Goal: Task Accomplishment & Management: Manage account settings

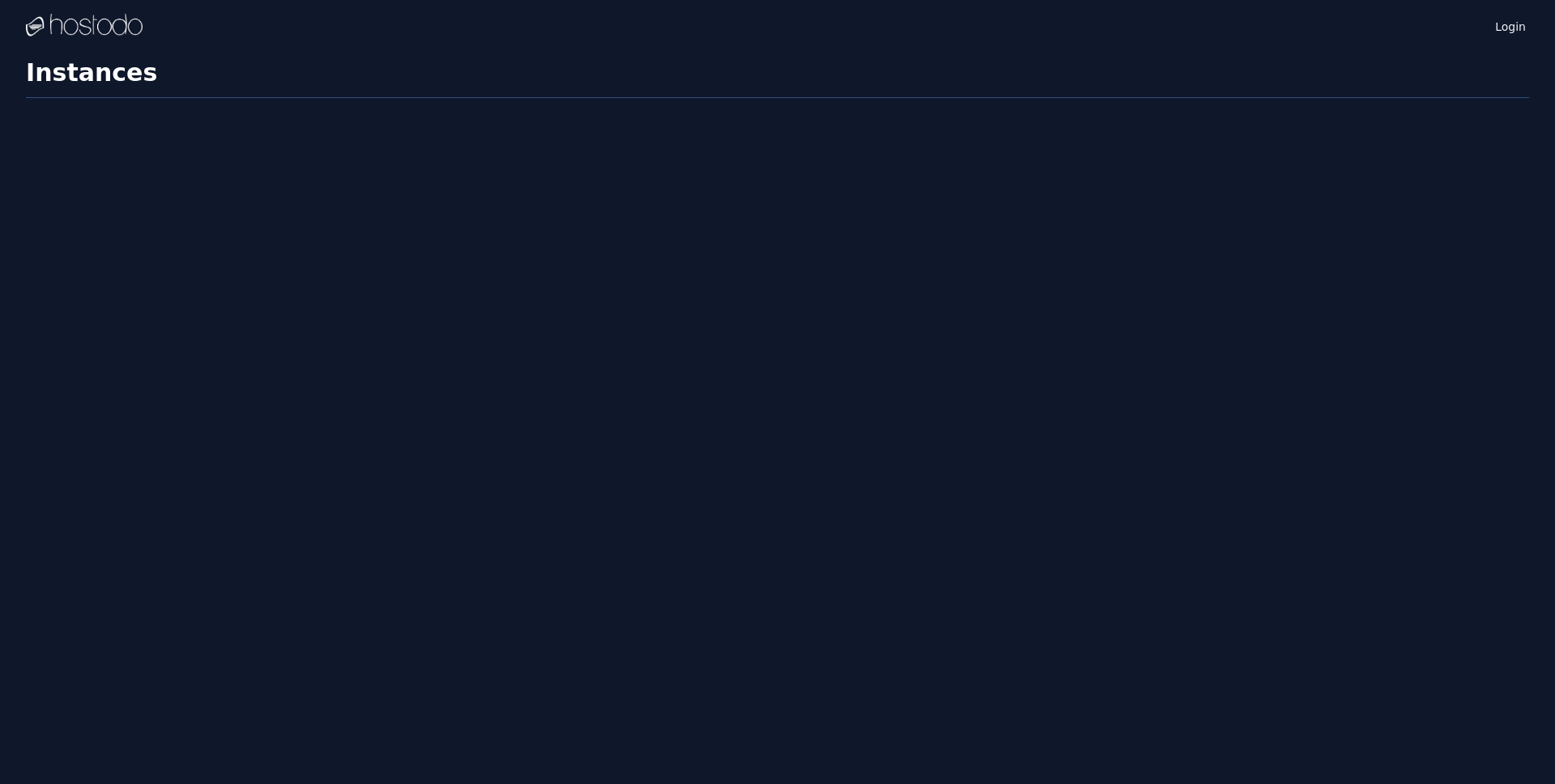
click at [620, 54] on div "Login Instances SSH Keys Billing Helpdesk Sign out Settings Instances" at bounding box center [778, 392] width 1555 height 784
click at [1516, 23] on link "Login" at bounding box center [1509, 26] width 37 height 21
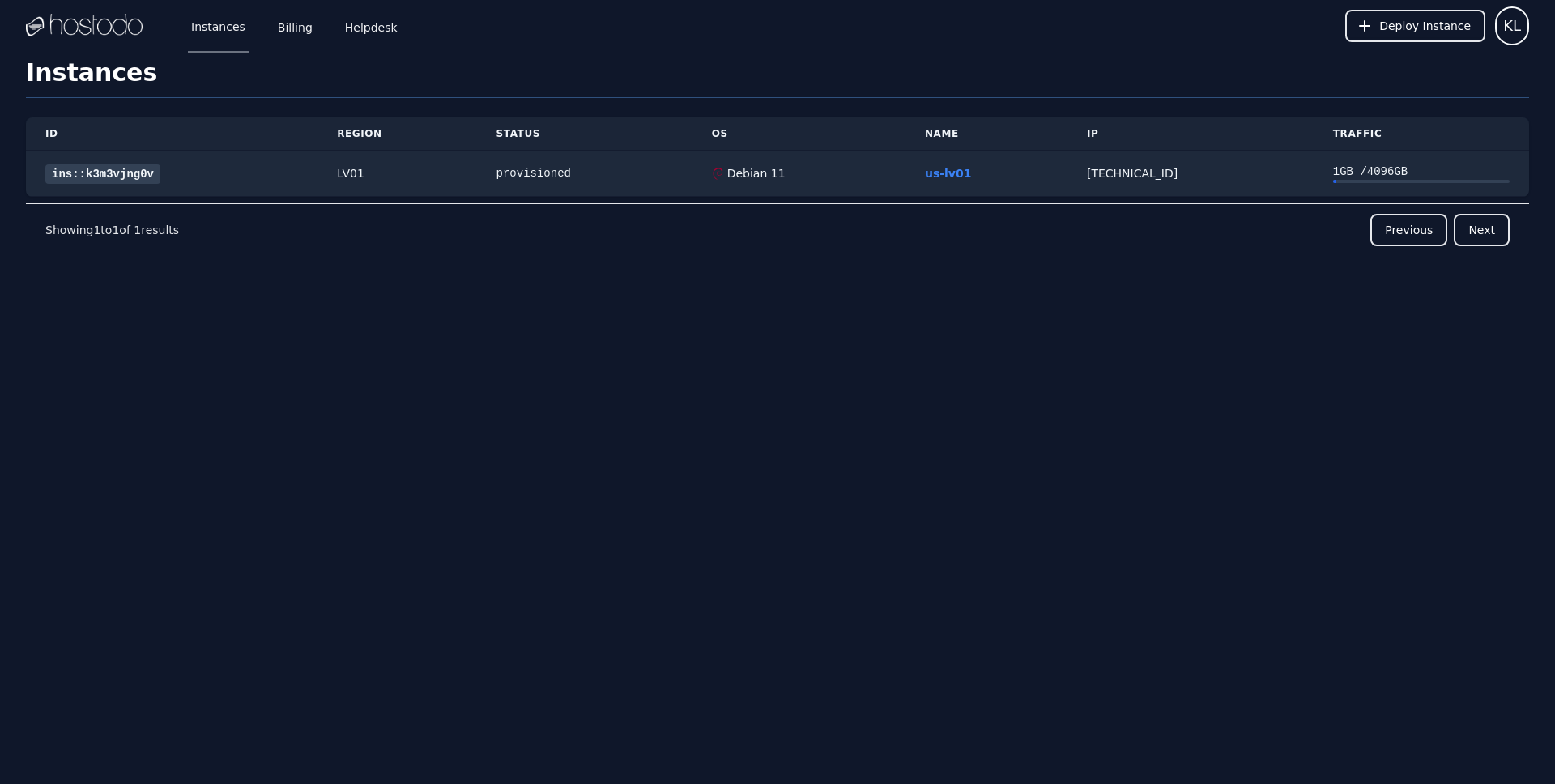
click at [64, 22] on img at bounding box center [84, 26] width 117 height 25
click at [1518, 29] on span "KL" at bounding box center [1511, 26] width 18 height 23
click at [627, 68] on h1 "Instances" at bounding box center [777, 78] width 1503 height 40
click at [292, 25] on link "Billing" at bounding box center [294, 26] width 41 height 53
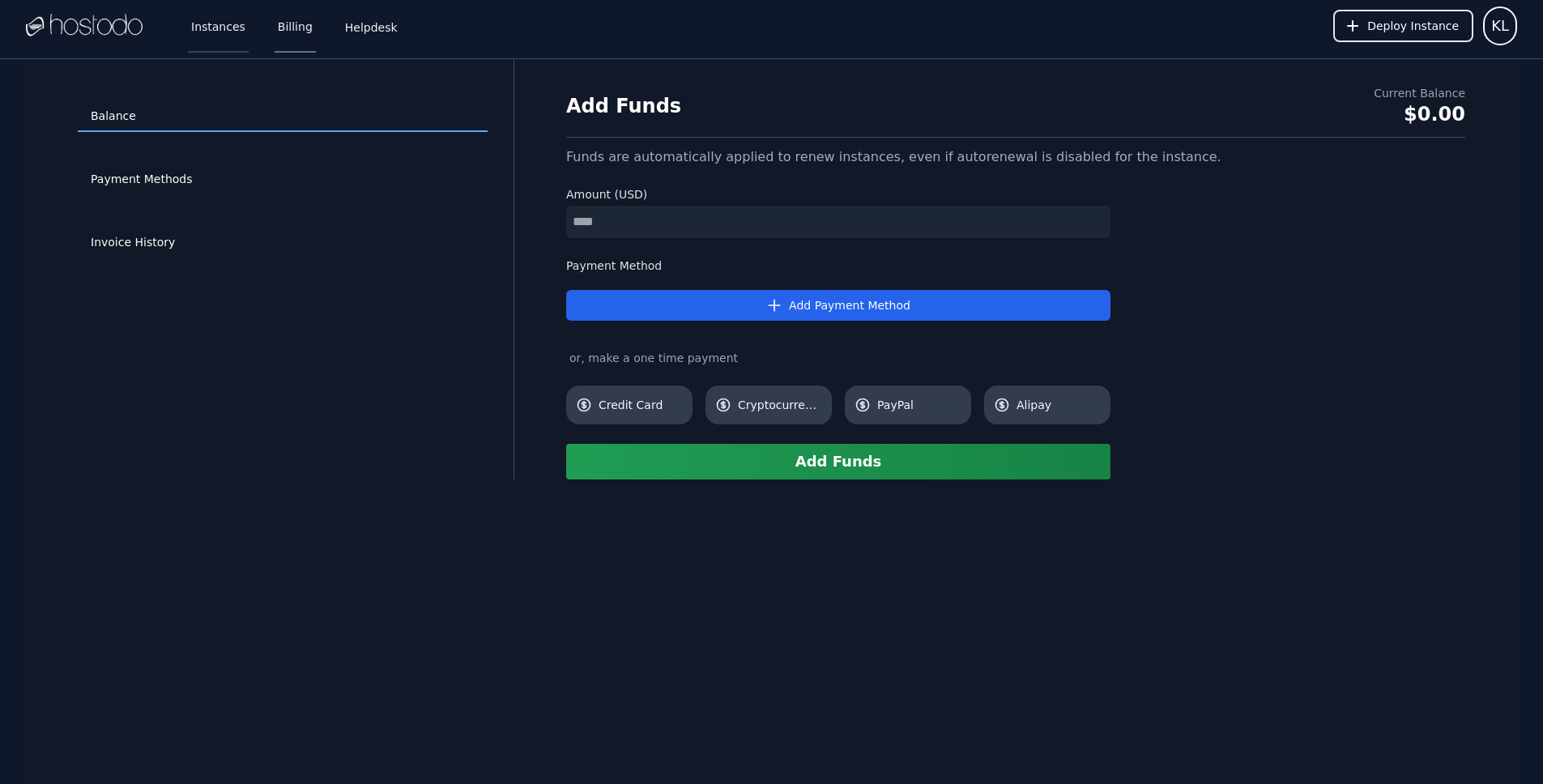
click at [218, 25] on link "Instances" at bounding box center [218, 26] width 61 height 53
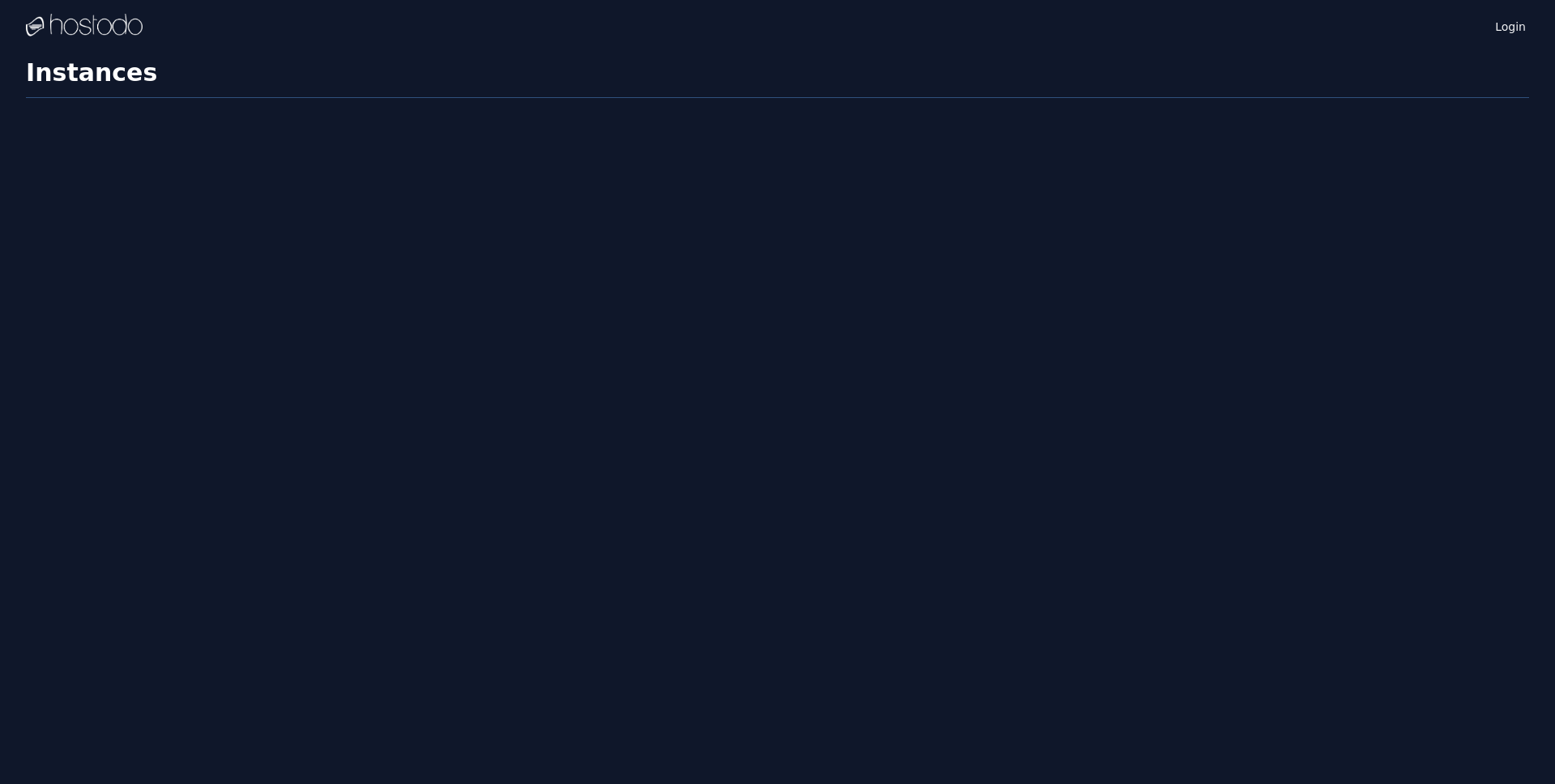
click at [106, 29] on img at bounding box center [84, 26] width 117 height 25
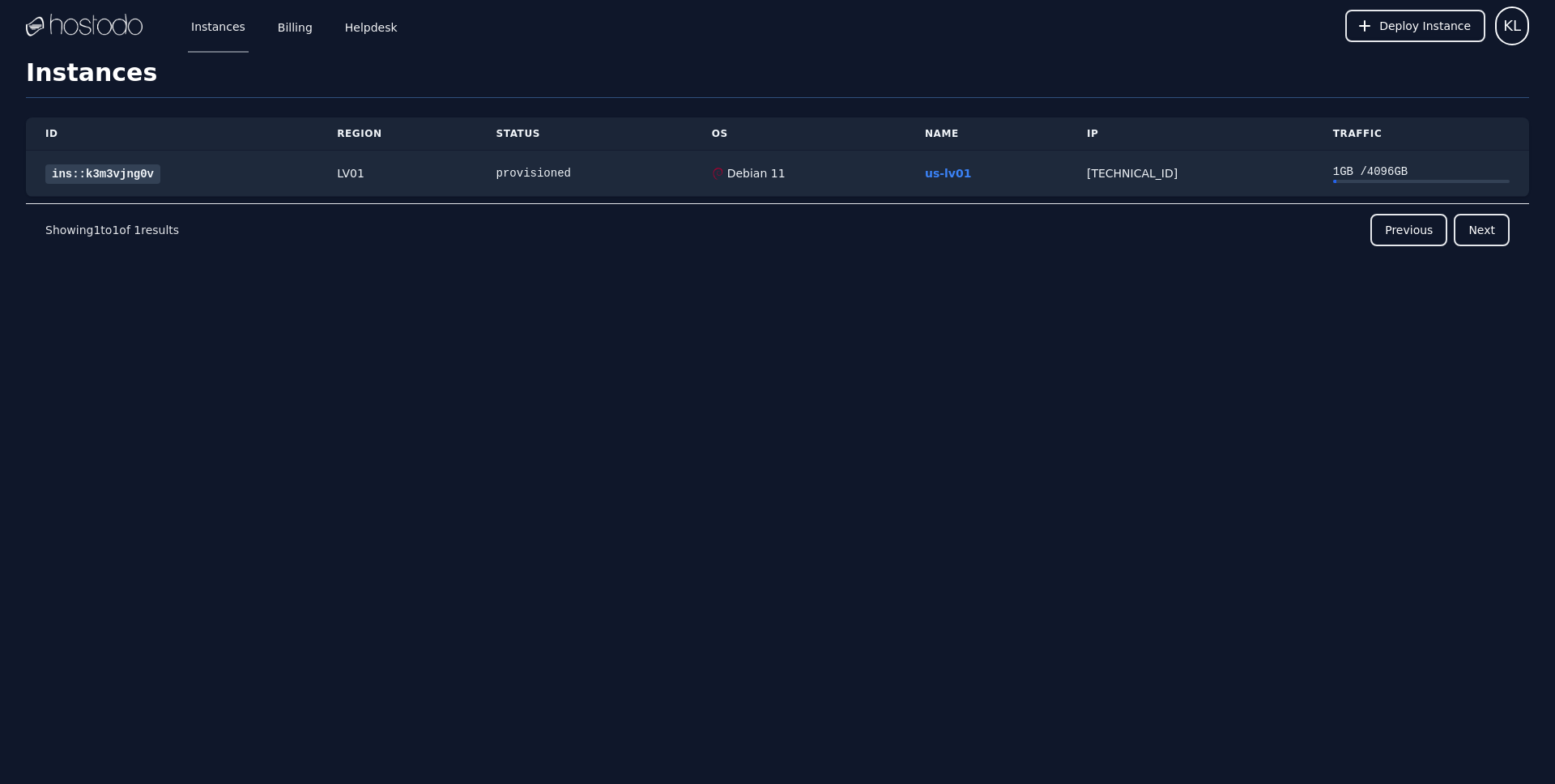
click at [238, 279] on div "ID Region Status OS Name IP Traffic ins::k3m3vjng0v LV01 provisioned Debian 11 …" at bounding box center [777, 216] width 1503 height 236
click at [531, 177] on div "provisioned" at bounding box center [584, 173] width 176 height 16
drag, startPoint x: 522, startPoint y: 236, endPoint x: 513, endPoint y: 239, distance: 9.5
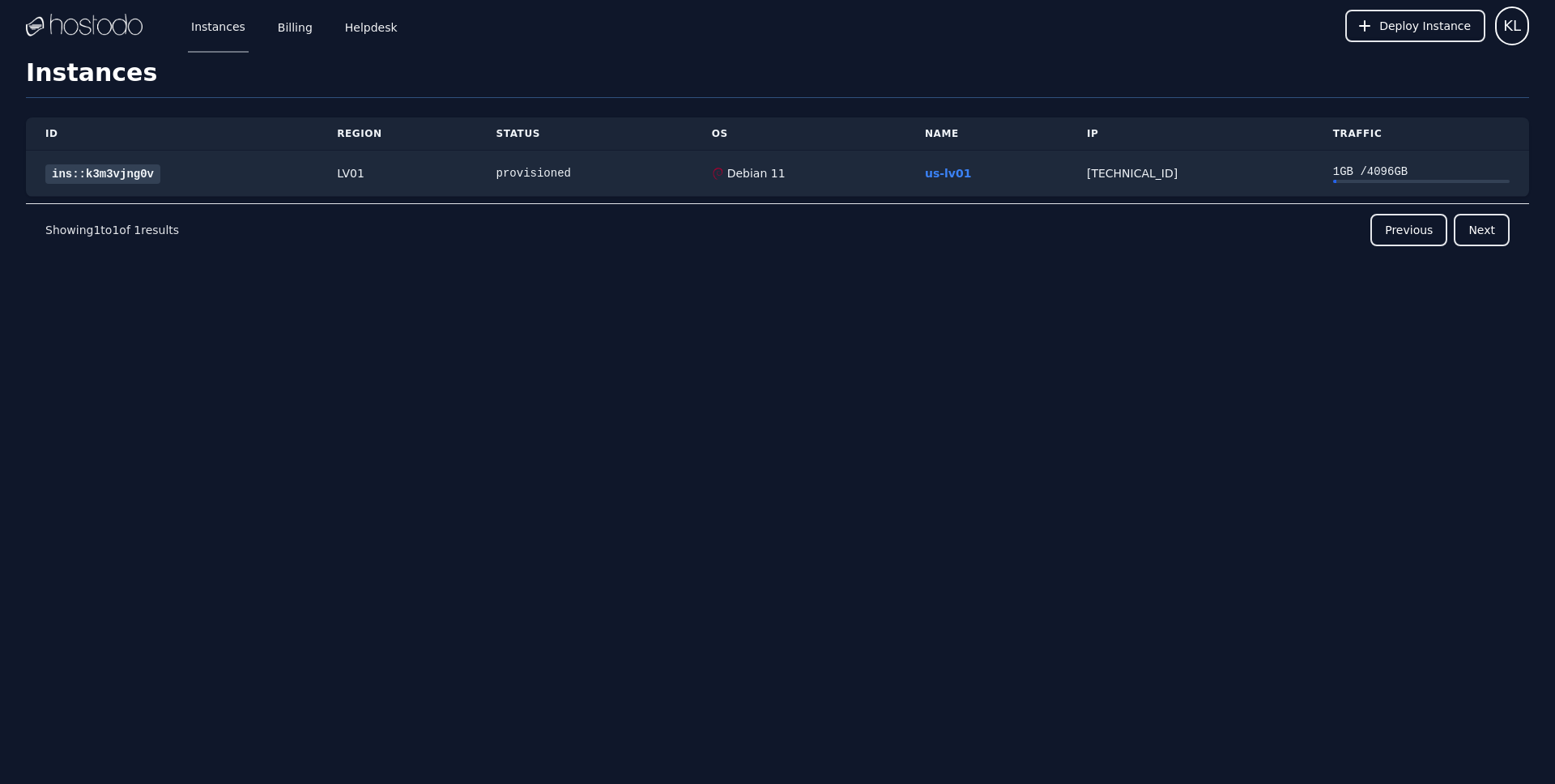
click at [522, 236] on div "Previous Next" at bounding box center [844, 230] width 1330 height 32
click at [209, 73] on h1 "Instances" at bounding box center [777, 78] width 1503 height 40
click at [912, 72] on h1 "Instances" at bounding box center [777, 78] width 1503 height 40
click at [1161, 64] on h1 "Instances" at bounding box center [777, 78] width 1503 height 40
click at [1514, 29] on span "KL" at bounding box center [1511, 26] width 18 height 23
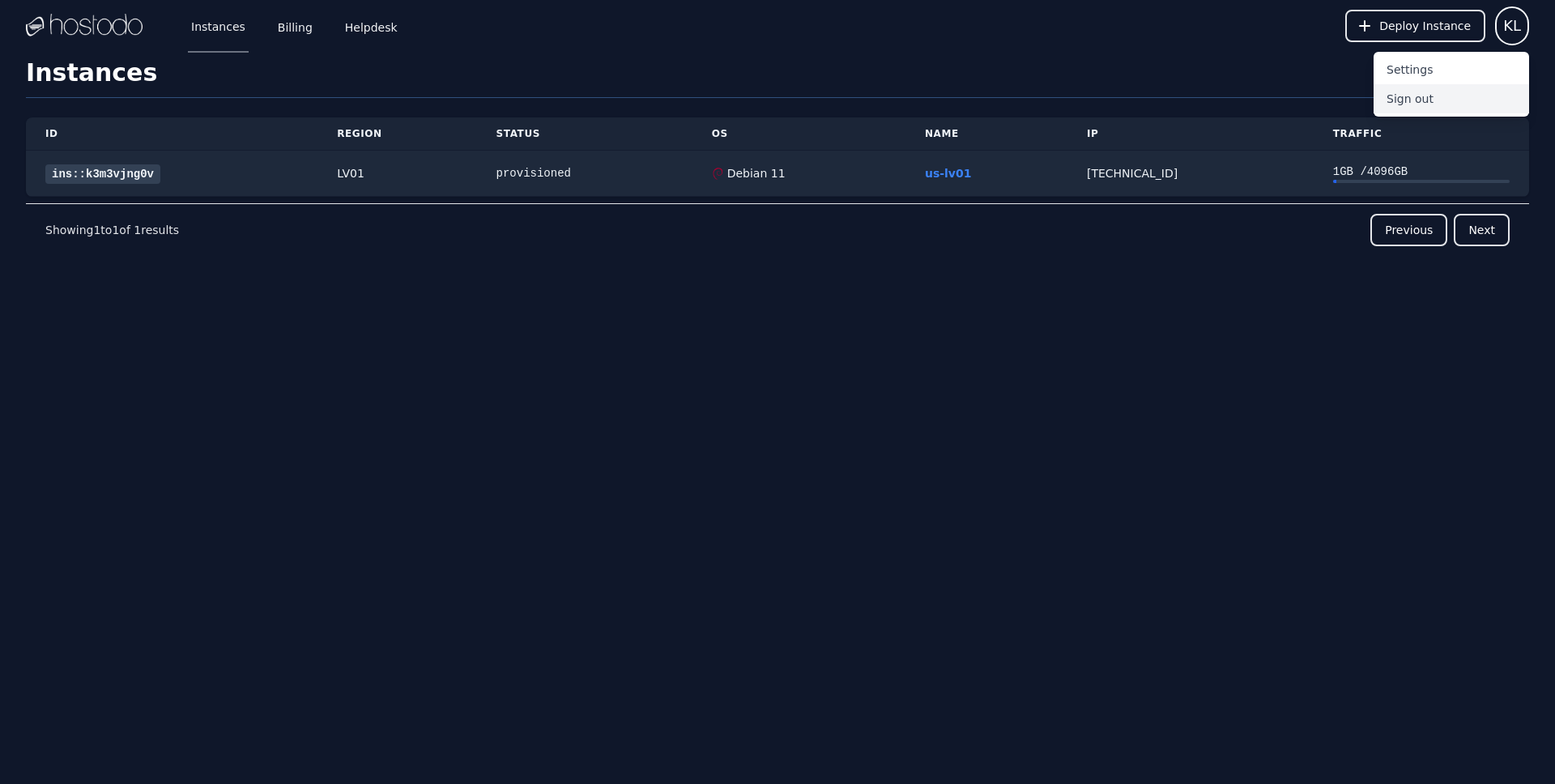
click at [1457, 97] on button "Sign out" at bounding box center [1450, 98] width 155 height 29
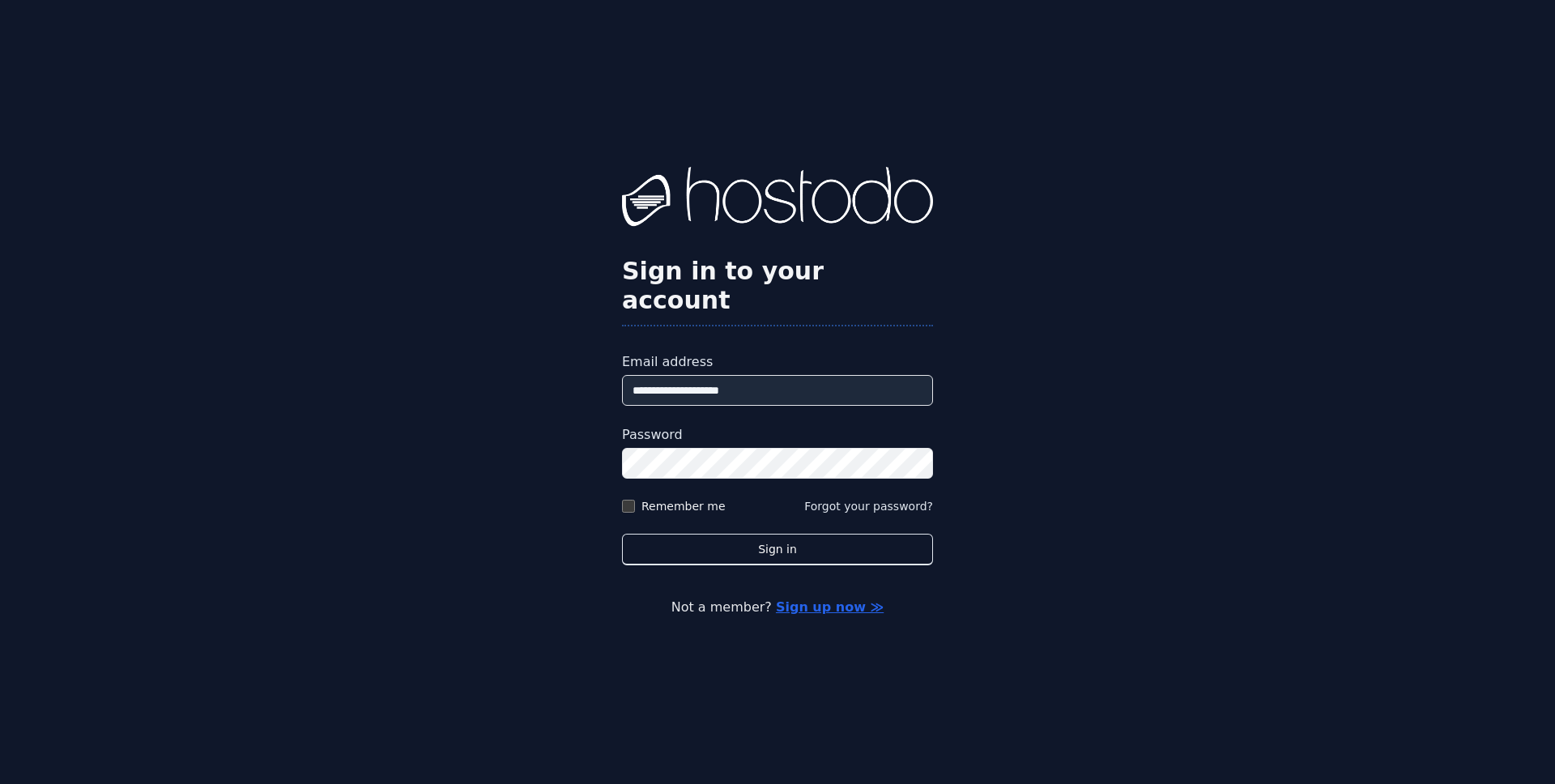
click at [1002, 602] on div "**********" at bounding box center [778, 392] width 1555 height 784
type input "**********"
click at [402, 343] on div "**********" at bounding box center [778, 392] width 1555 height 784
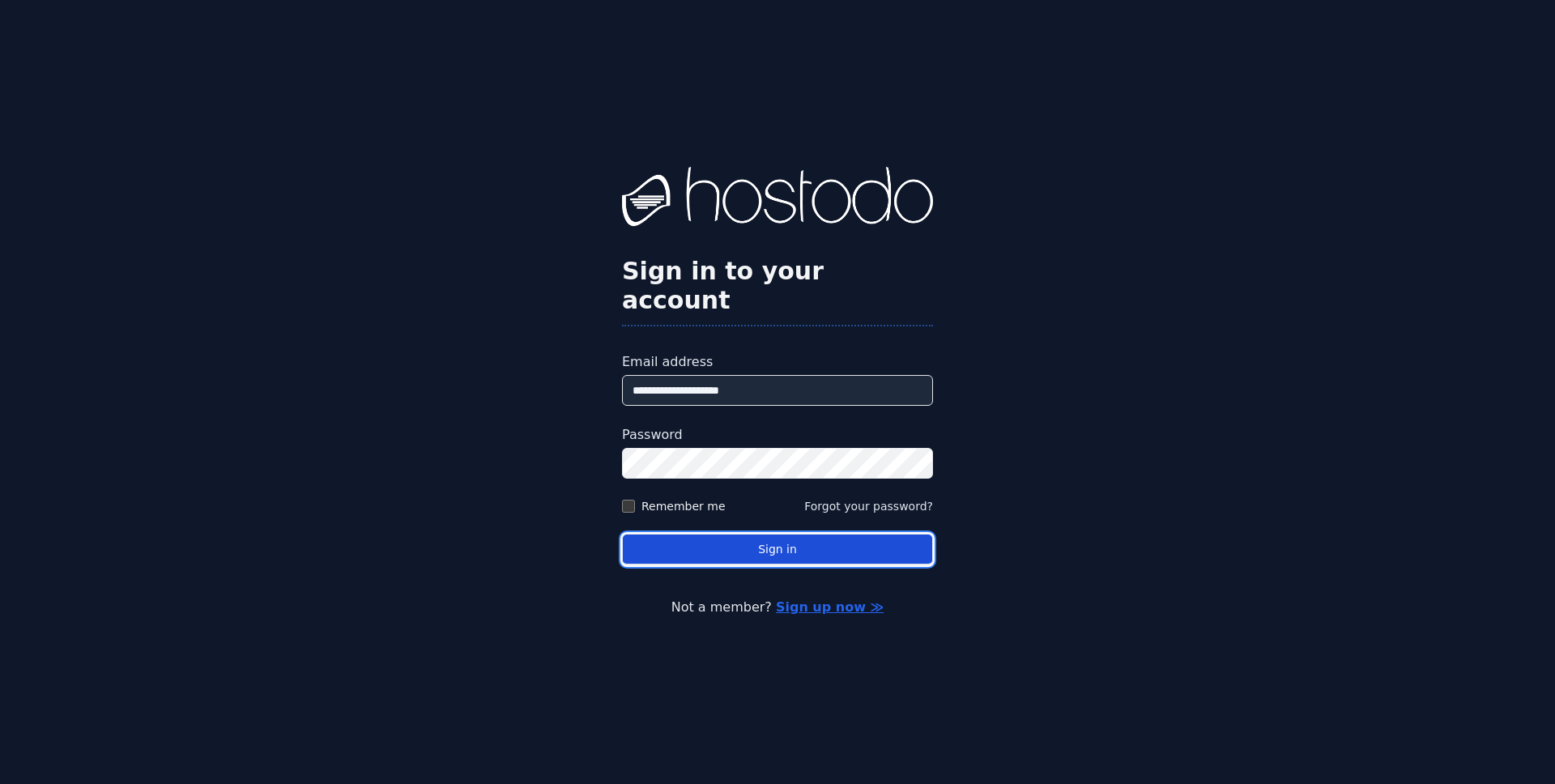
click at [817, 534] on button "Sign in" at bounding box center [778, 549] width 311 height 31
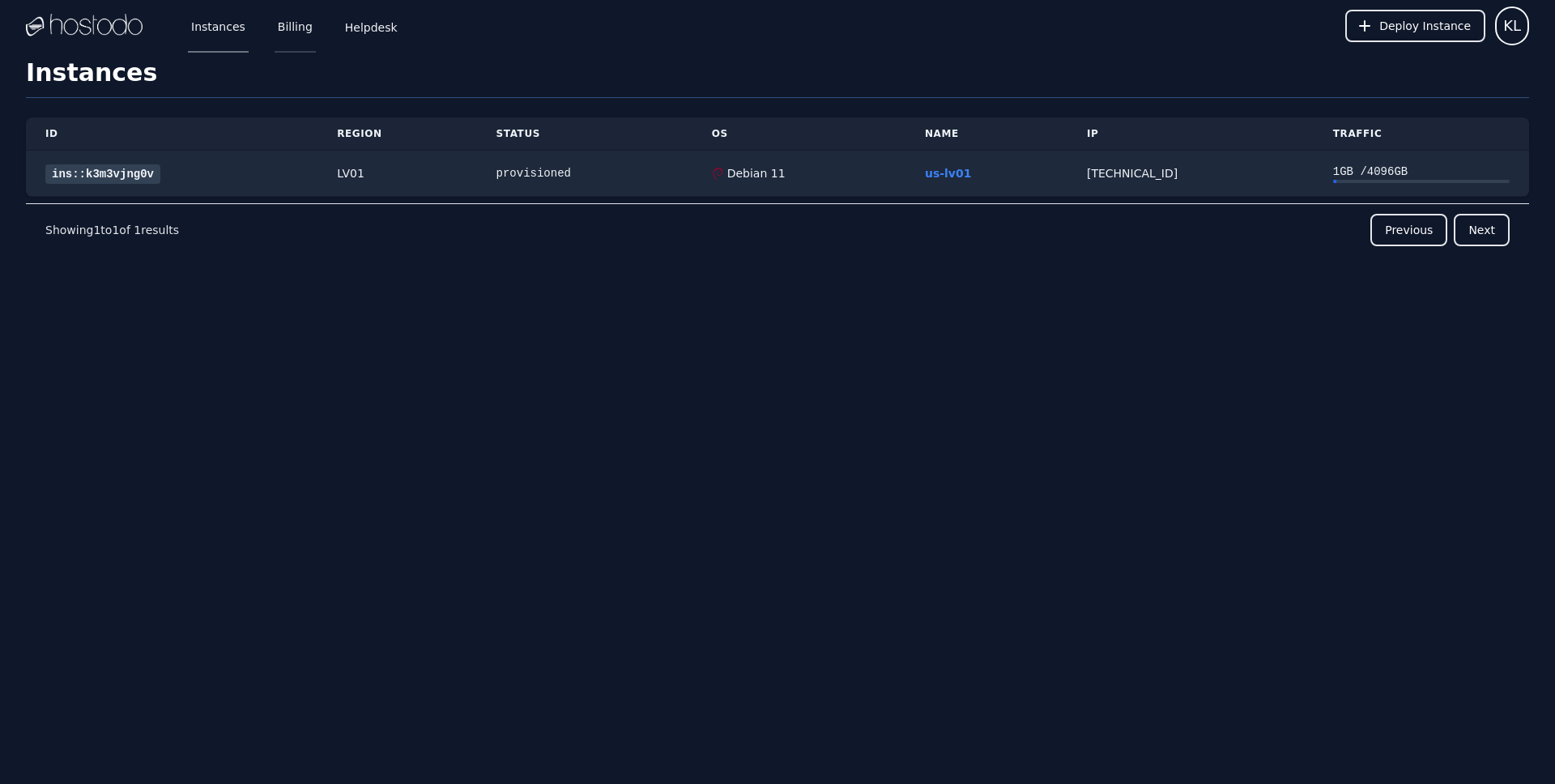
click at [286, 34] on link "Billing" at bounding box center [294, 26] width 41 height 53
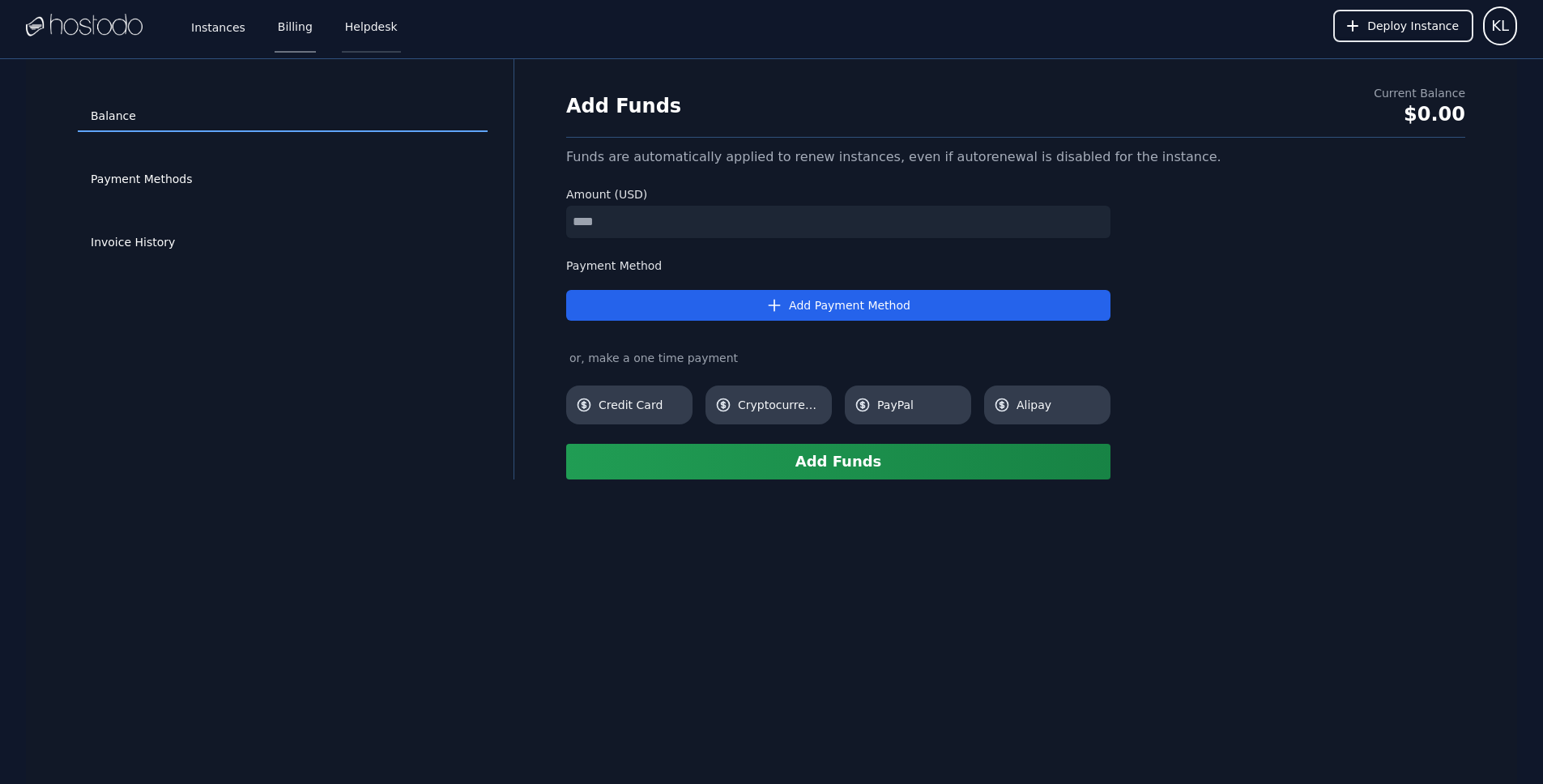
click at [358, 35] on link "Helpdesk" at bounding box center [371, 26] width 59 height 53
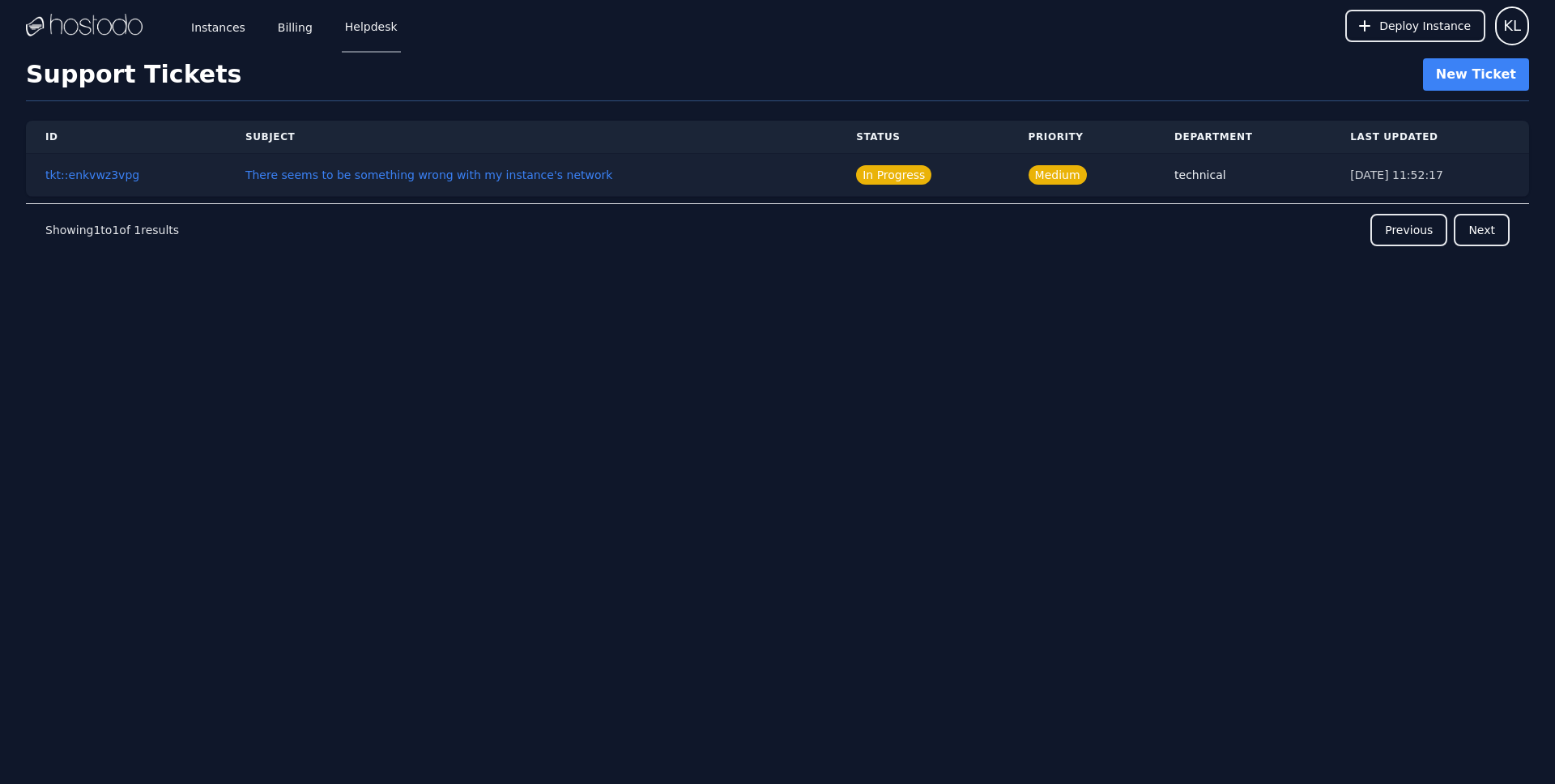
click at [1178, 179] on div "technical" at bounding box center [1243, 174] width 137 height 16
click at [1053, 286] on div "ID Subject Status Priority Department Last Updated tkt::enkvwz3vpg There seems …" at bounding box center [777, 217] width 1503 height 232
